Goal: Task Accomplishment & Management: Complete application form

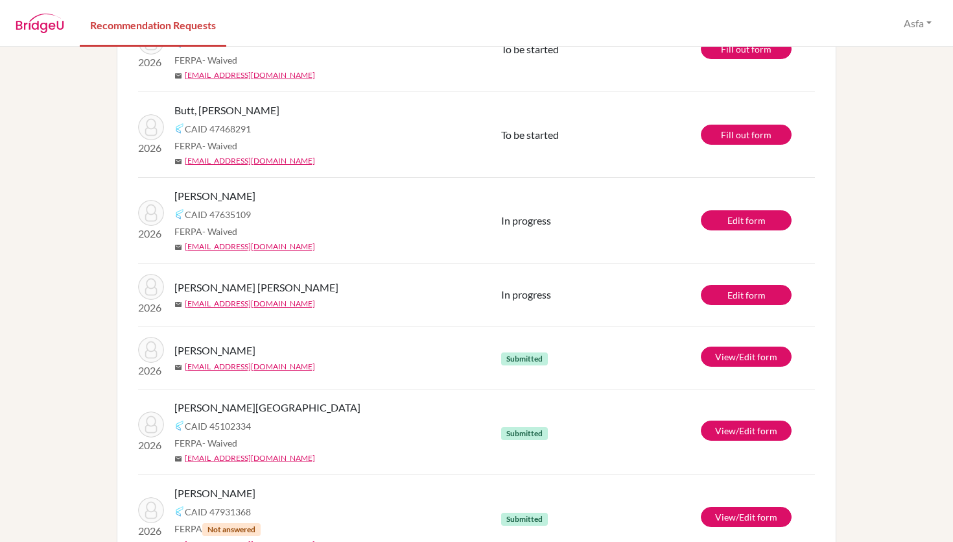
scroll to position [1872, 0]
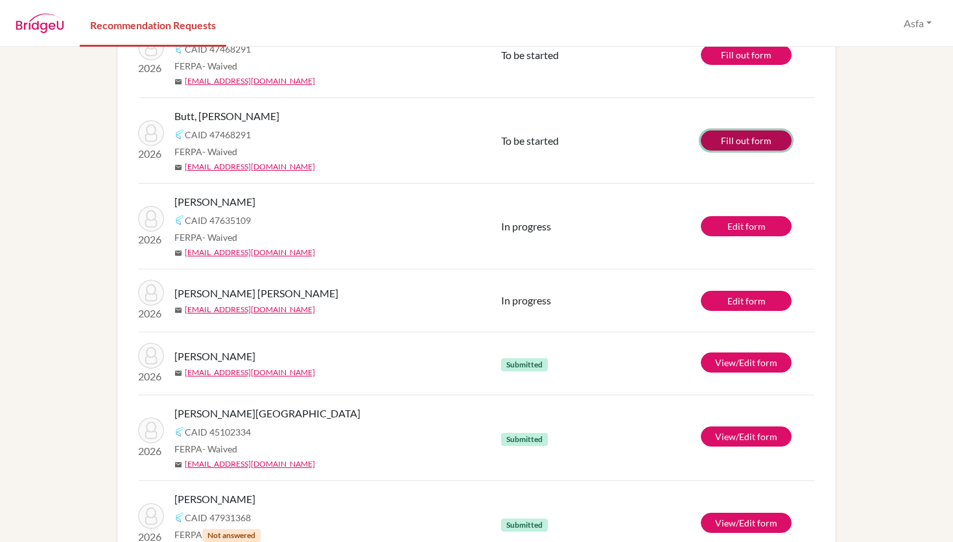
click at [730, 137] on link "Fill out form" at bounding box center [746, 140] width 91 height 20
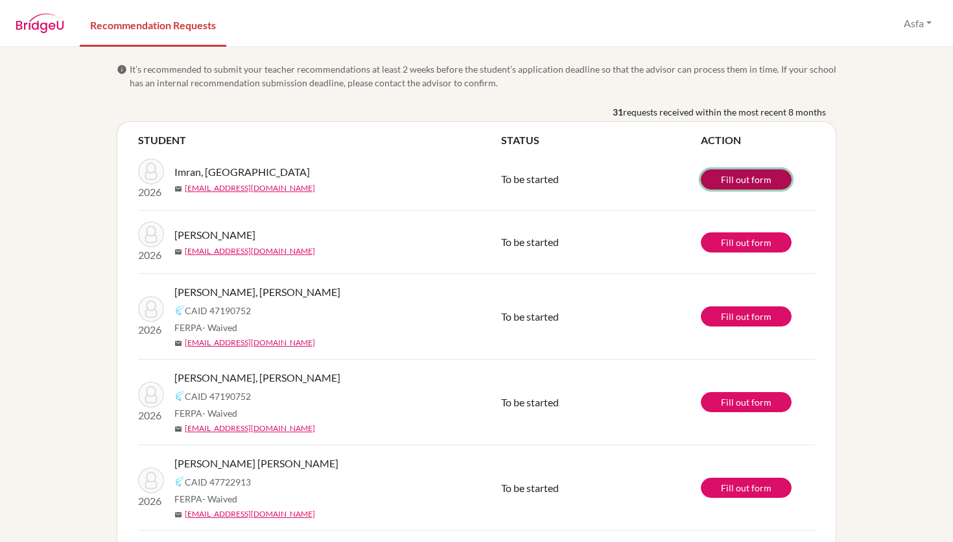
click at [748, 180] on link "Fill out form" at bounding box center [746, 179] width 91 height 20
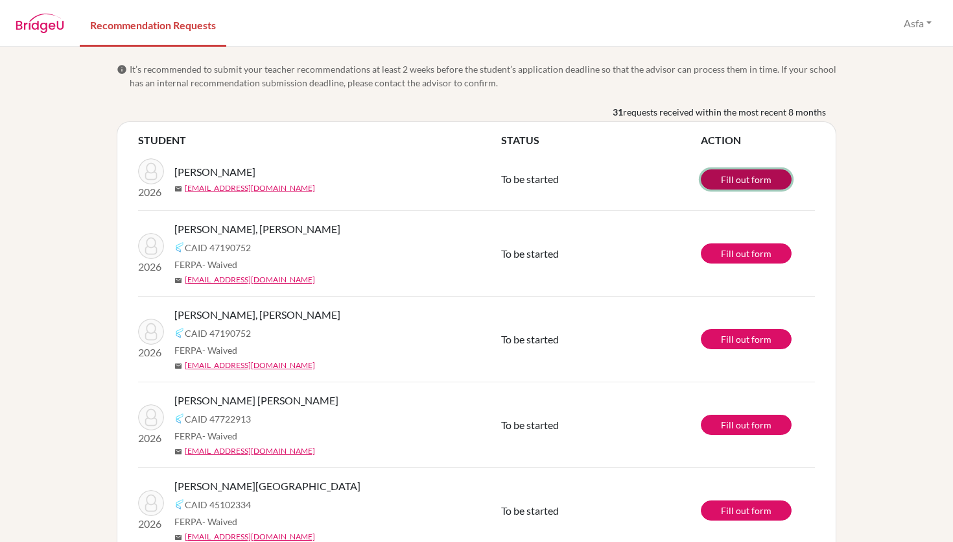
click at [743, 177] on link "Fill out form" at bounding box center [746, 179] width 91 height 20
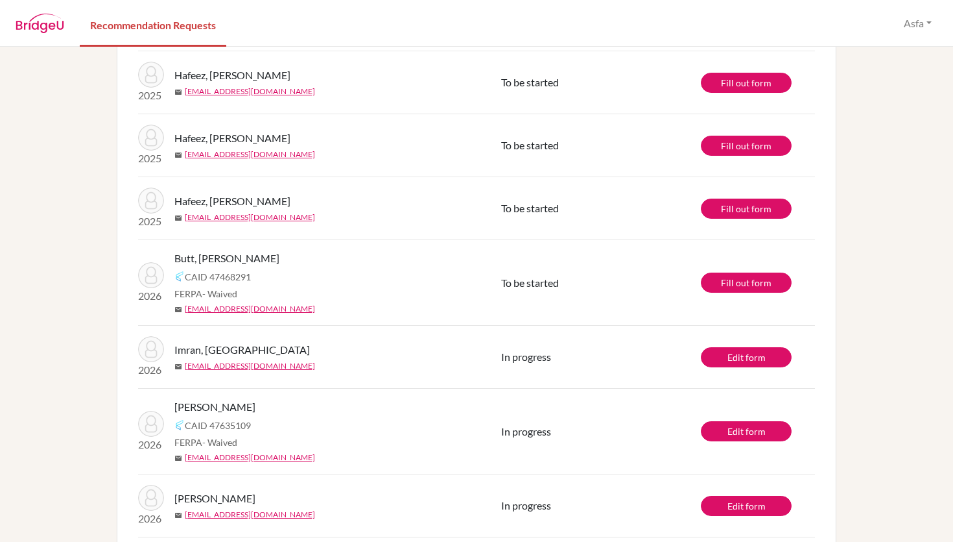
scroll to position [1517, 0]
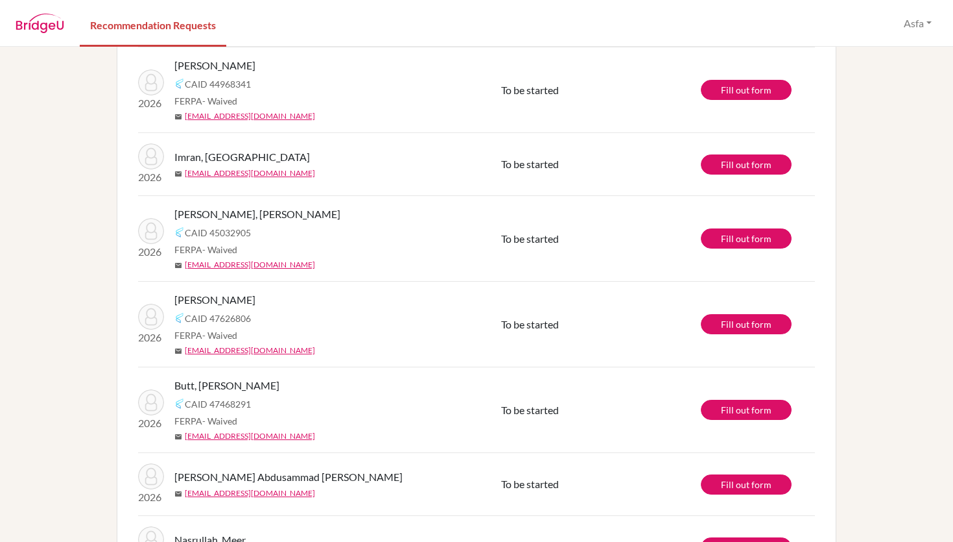
scroll to position [518, 0]
